Goal: Information Seeking & Learning: Learn about a topic

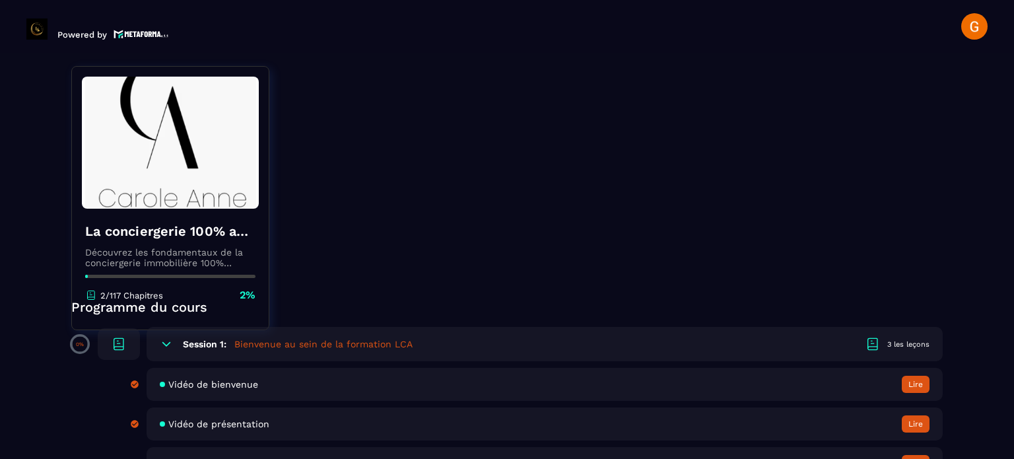
scroll to position [198, 0]
click at [913, 381] on button "Lire" at bounding box center [916, 385] width 28 height 17
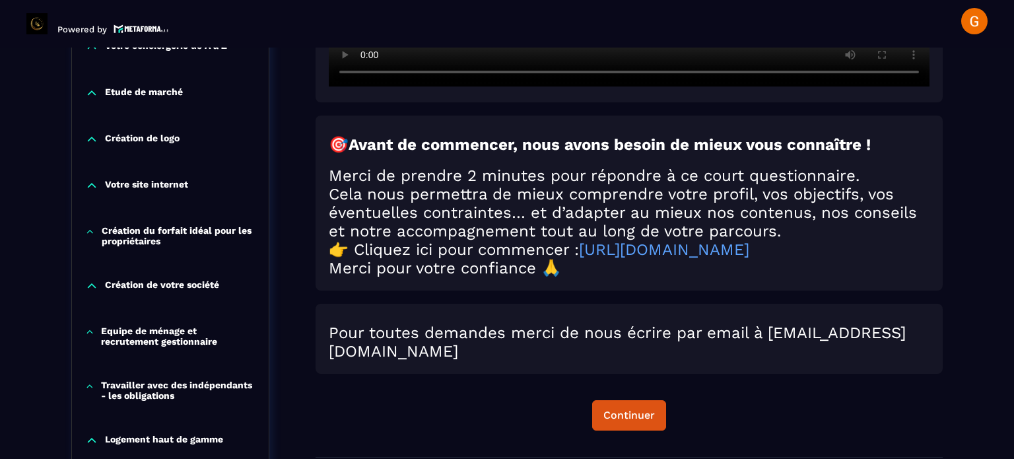
scroll to position [534, 0]
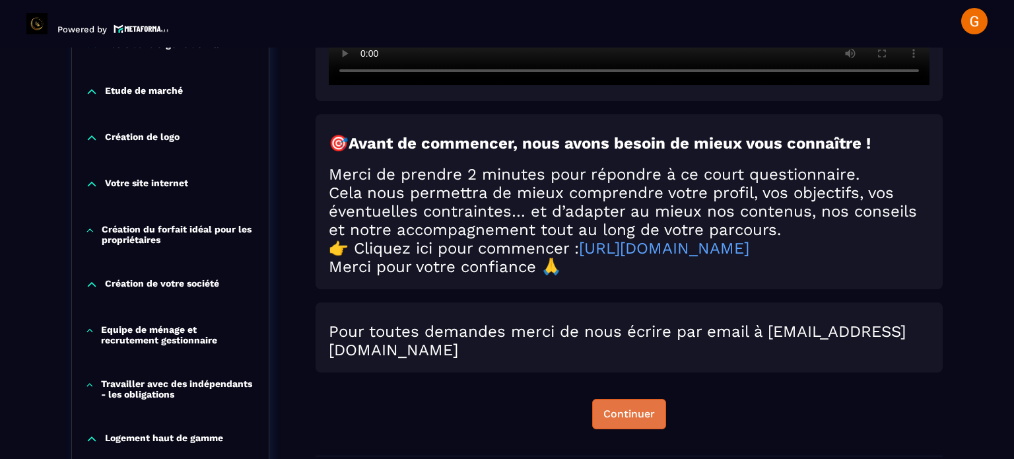
click at [610, 421] on div "Continuer" at bounding box center [630, 413] width 52 height 13
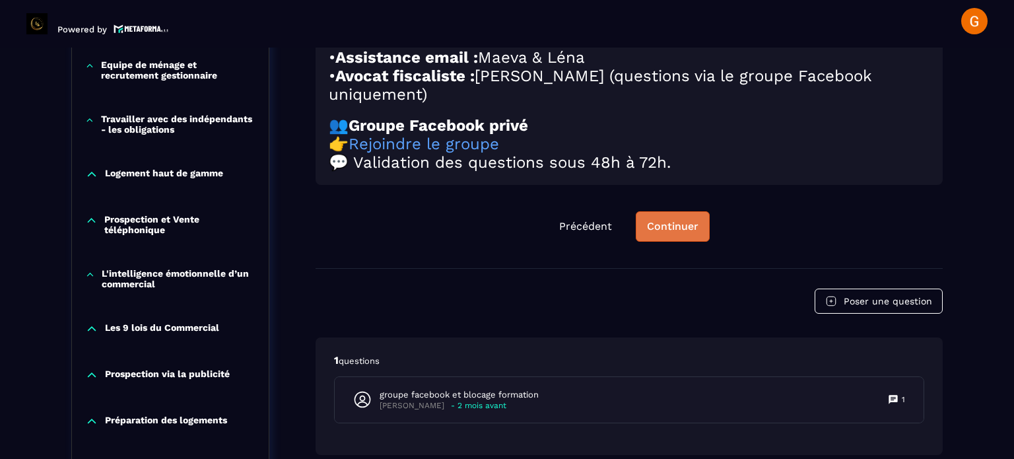
scroll to position [798, 0]
click at [688, 234] on div "Continuer" at bounding box center [673, 227] width 52 height 13
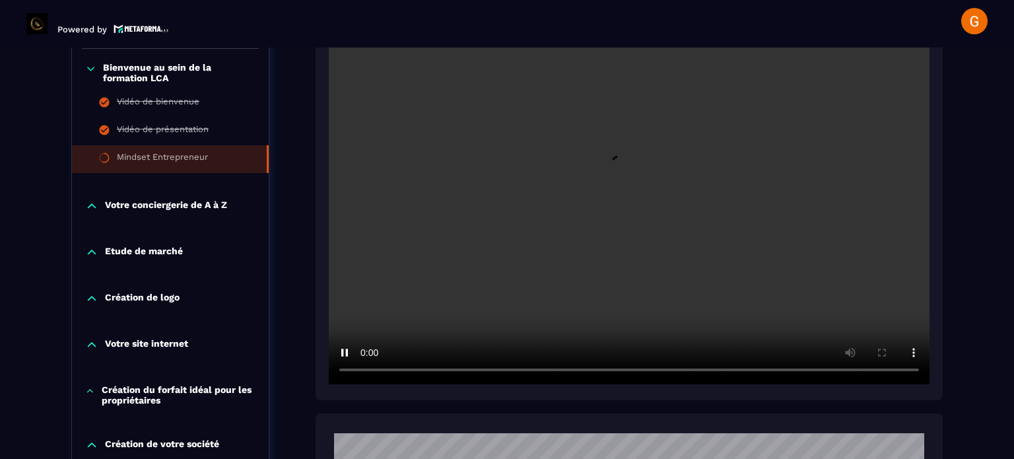
scroll to position [396, 0]
